Goal: Information Seeking & Learning: Learn about a topic

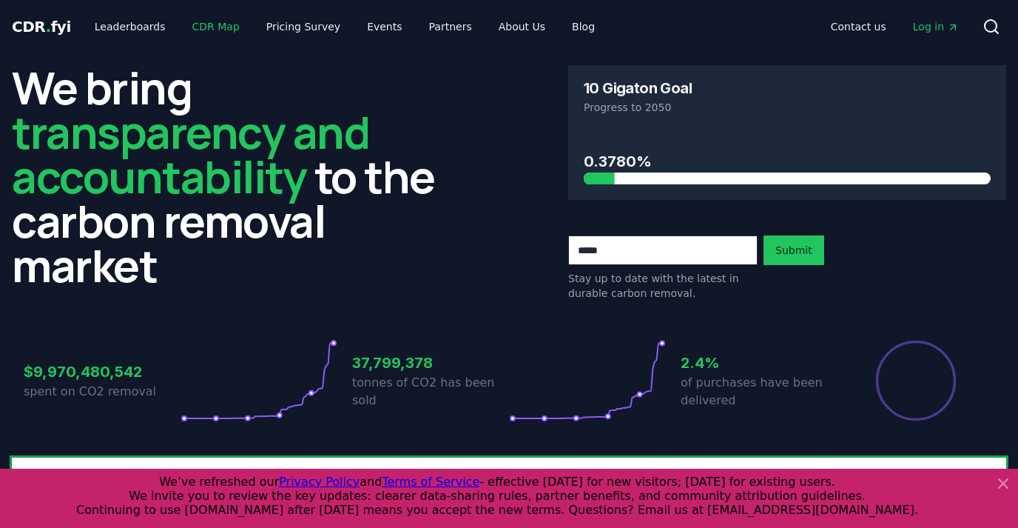
click at [207, 25] on link "CDR Map" at bounding box center [216, 26] width 71 height 27
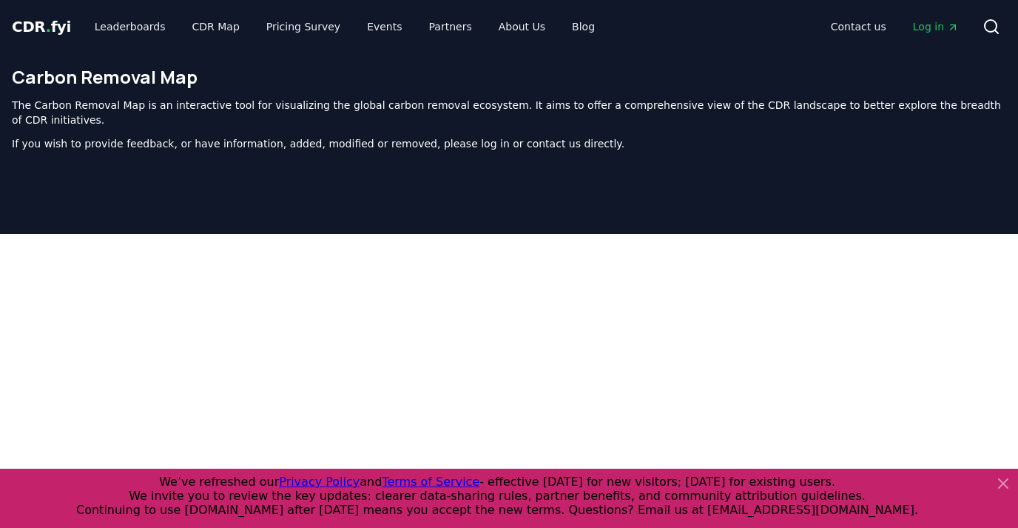
click at [24, 27] on span "CDR . fyi" at bounding box center [41, 27] width 59 height 18
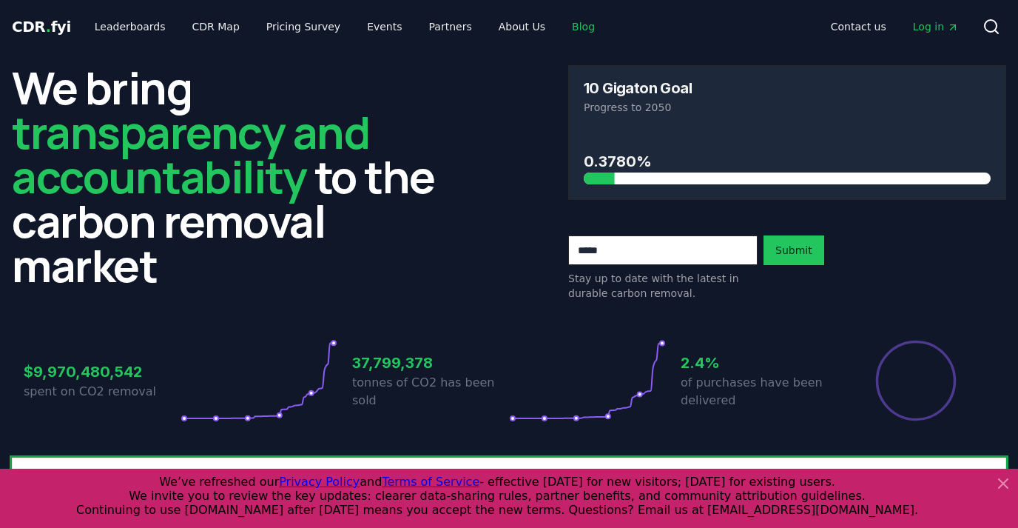
click at [560, 24] on link "Blog" at bounding box center [583, 26] width 47 height 27
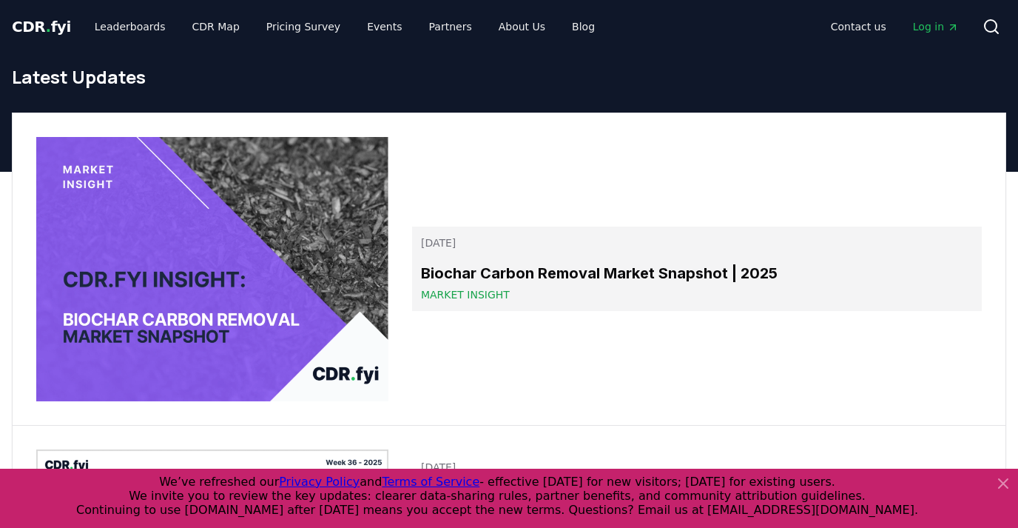
click at [573, 280] on h3 "Biochar Carbon Removal Market Snapshot | 2025" at bounding box center [697, 273] width 552 height 22
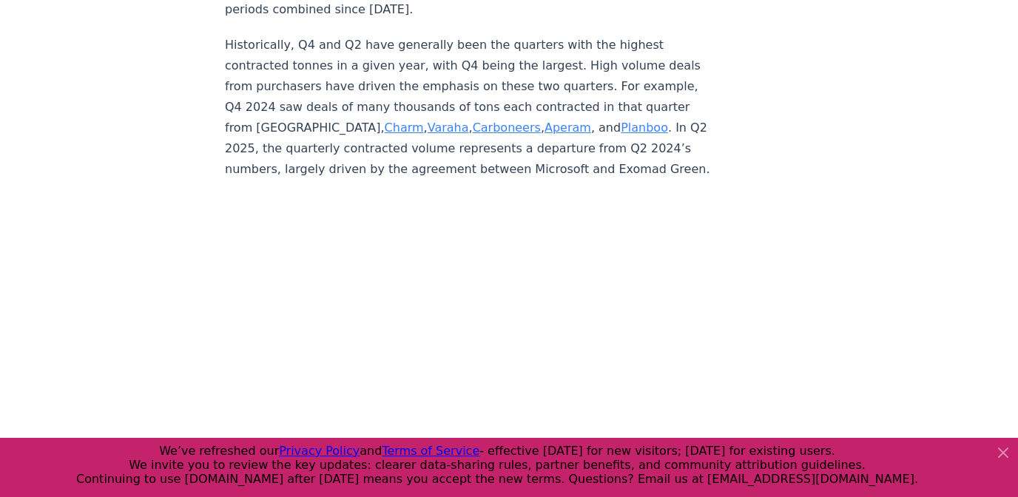
scroll to position [3594, 0]
